Goal: Entertainment & Leisure: Browse casually

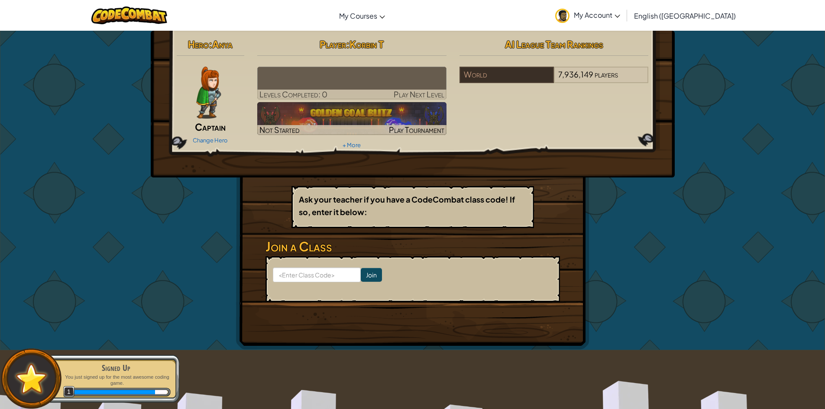
click at [215, 136] on div "Change Hero" at bounding box center [211, 140] width 68 height 14
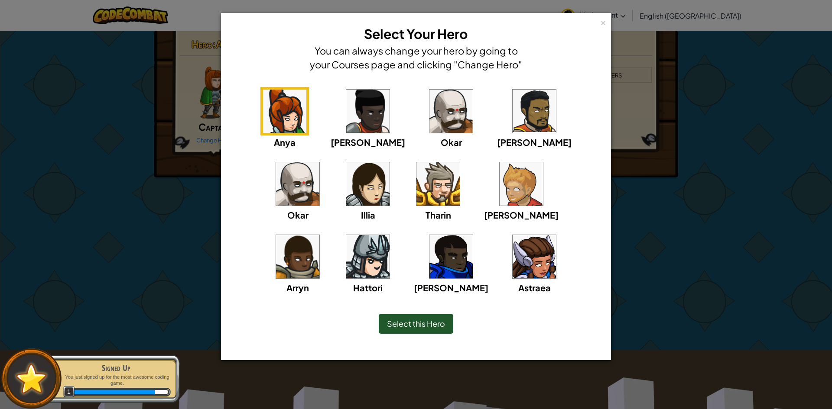
click at [369, 122] on div "[PERSON_NAME]" at bounding box center [367, 118] width 74 height 62
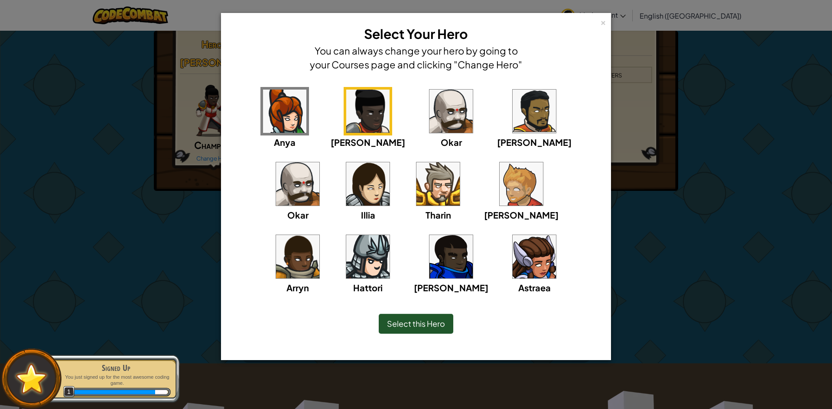
click at [512, 126] on img at bounding box center [533, 111] width 43 height 43
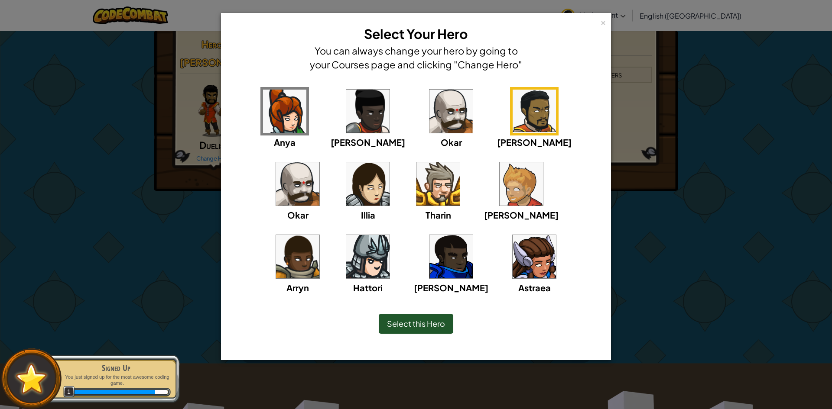
drag, startPoint x: 512, startPoint y: 197, endPoint x: 502, endPoint y: 200, distance: 10.2
click at [502, 200] on div "[PERSON_NAME] [PERSON_NAME] [PERSON_NAME] Arryn [PERSON_NAME]" at bounding box center [415, 196] width 363 height 218
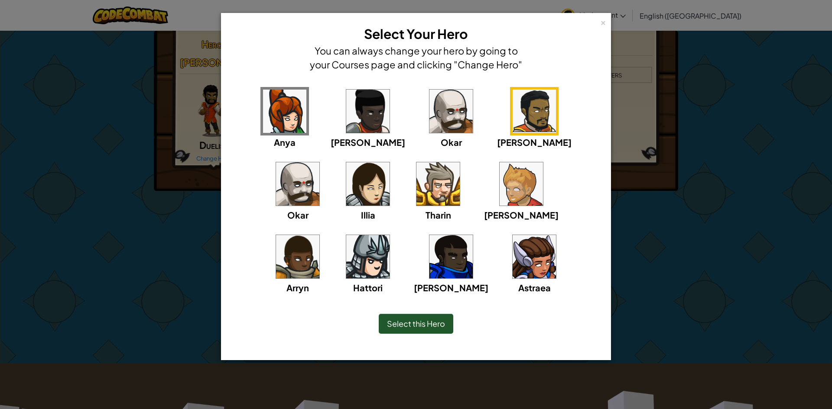
click at [411, 317] on div "Select this Hero" at bounding box center [416, 324] width 74 height 20
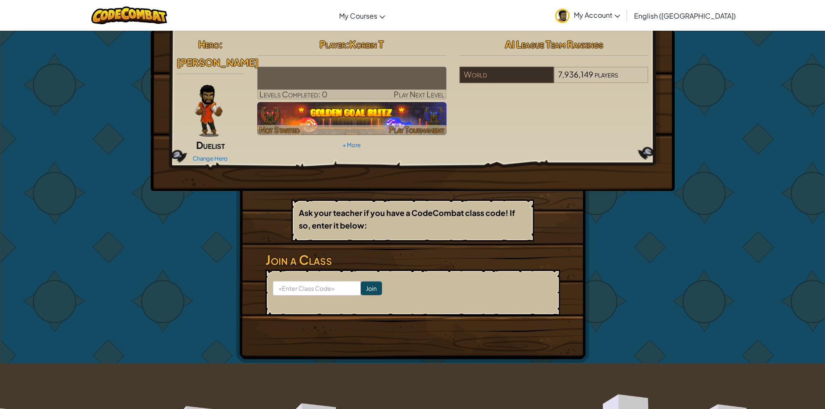
click at [364, 124] on img at bounding box center [351, 118] width 189 height 33
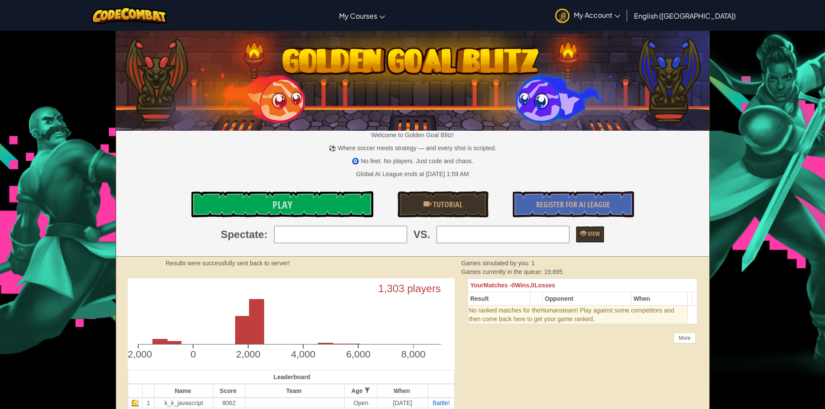
click at [317, 200] on link "Play" at bounding box center [282, 204] width 182 height 26
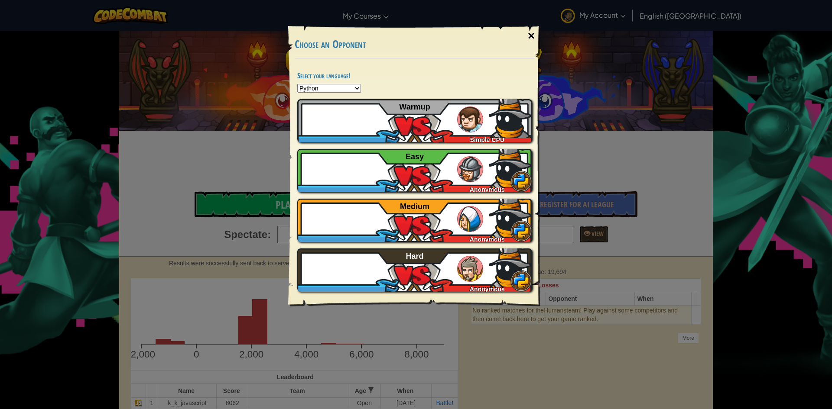
click at [524, 35] on div "×" at bounding box center [531, 35] width 20 height 25
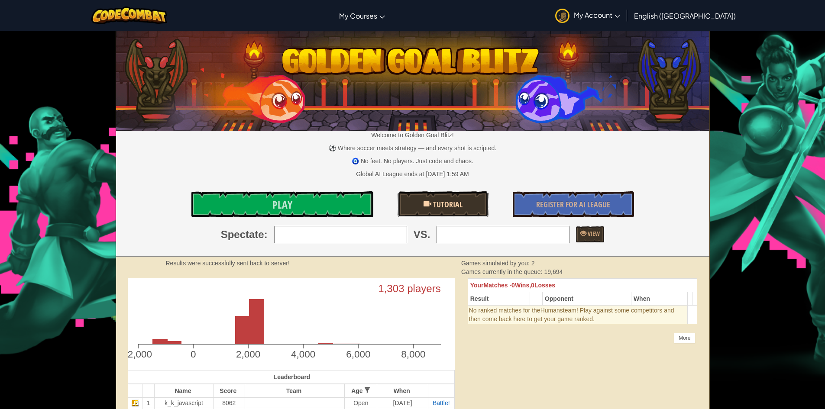
click at [411, 214] on link "Tutorial" at bounding box center [443, 204] width 91 height 26
